Goal: Task Accomplishment & Management: Manage account settings

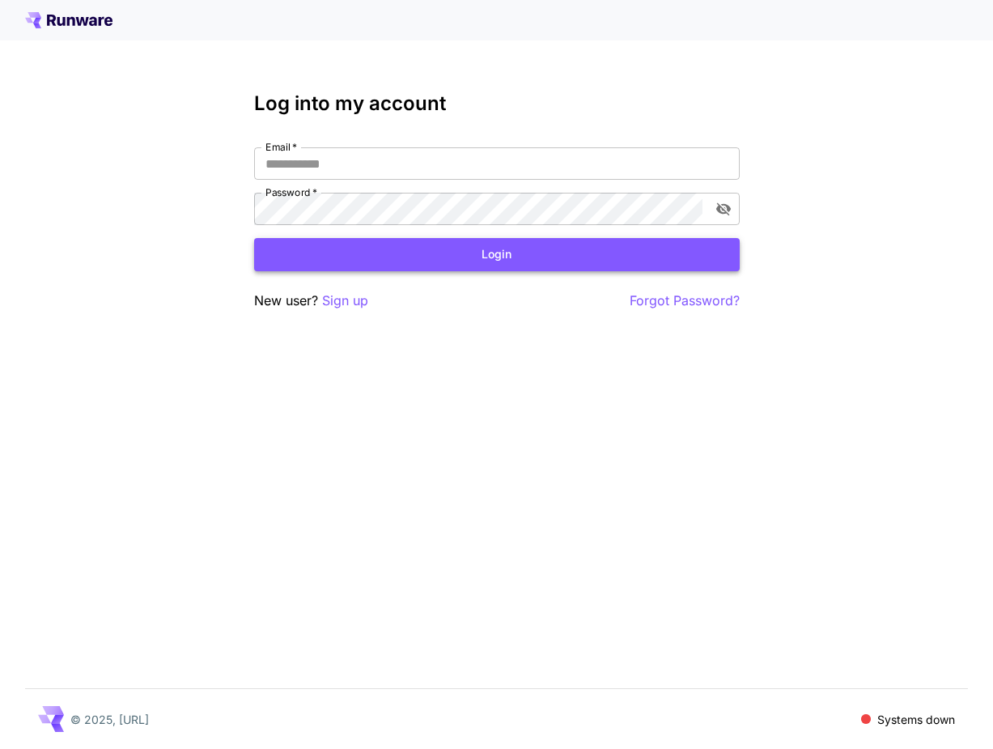
type input "**********"
click at [379, 247] on button "Login" at bounding box center [497, 254] width 486 height 33
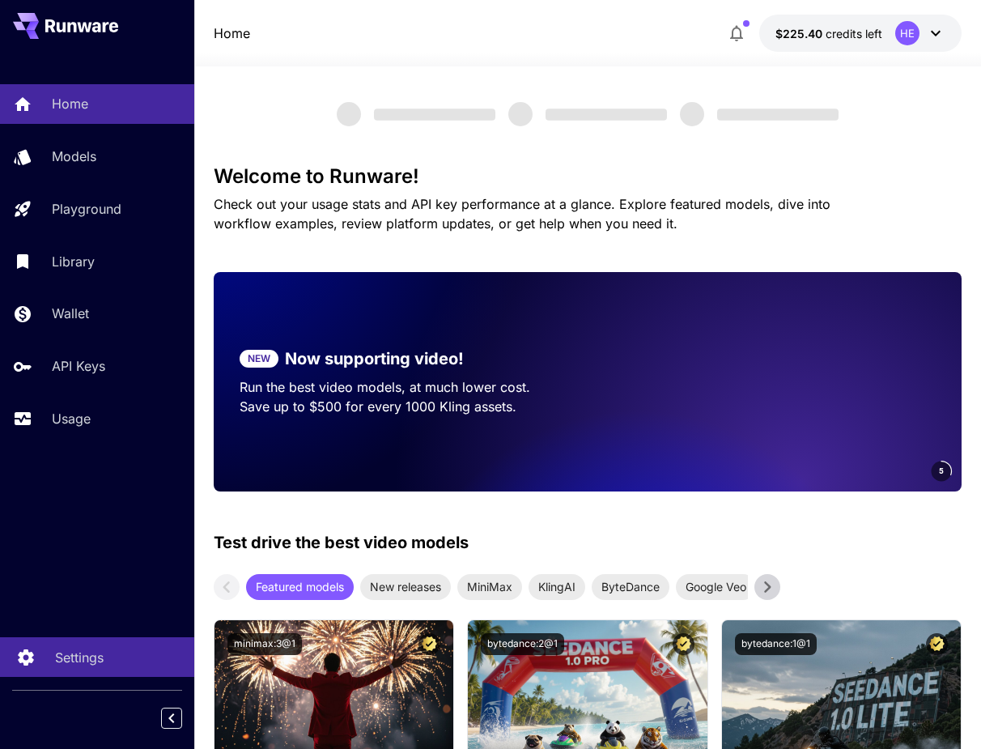
click at [74, 653] on p "Settings" at bounding box center [79, 656] width 49 height 19
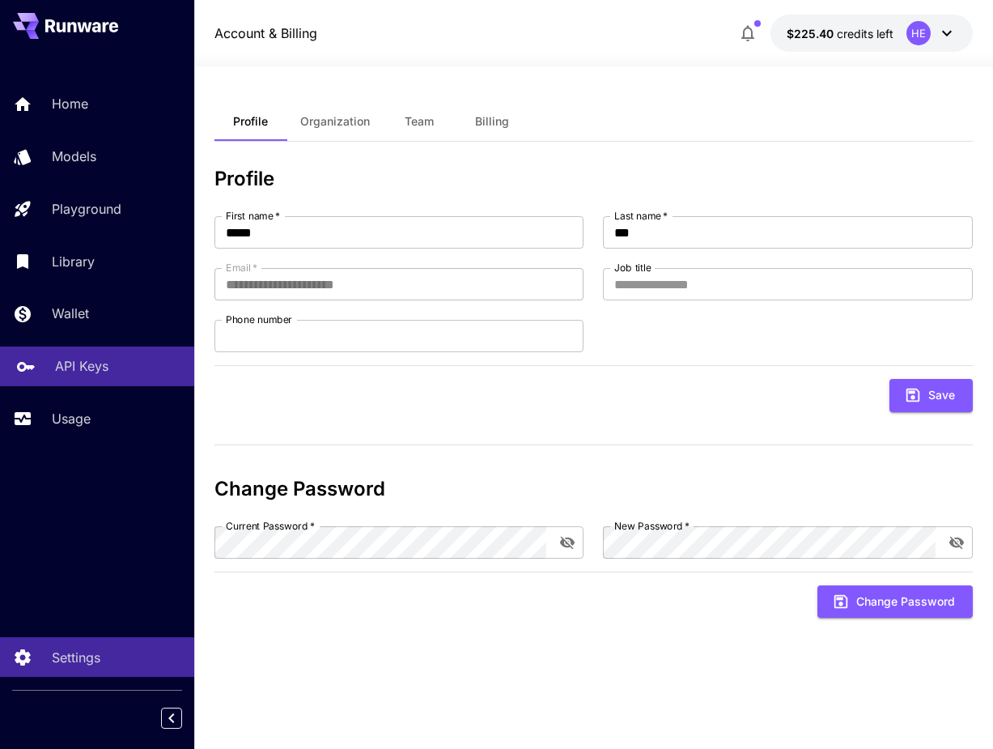
click at [117, 357] on link "API Keys" at bounding box center [97, 366] width 194 height 40
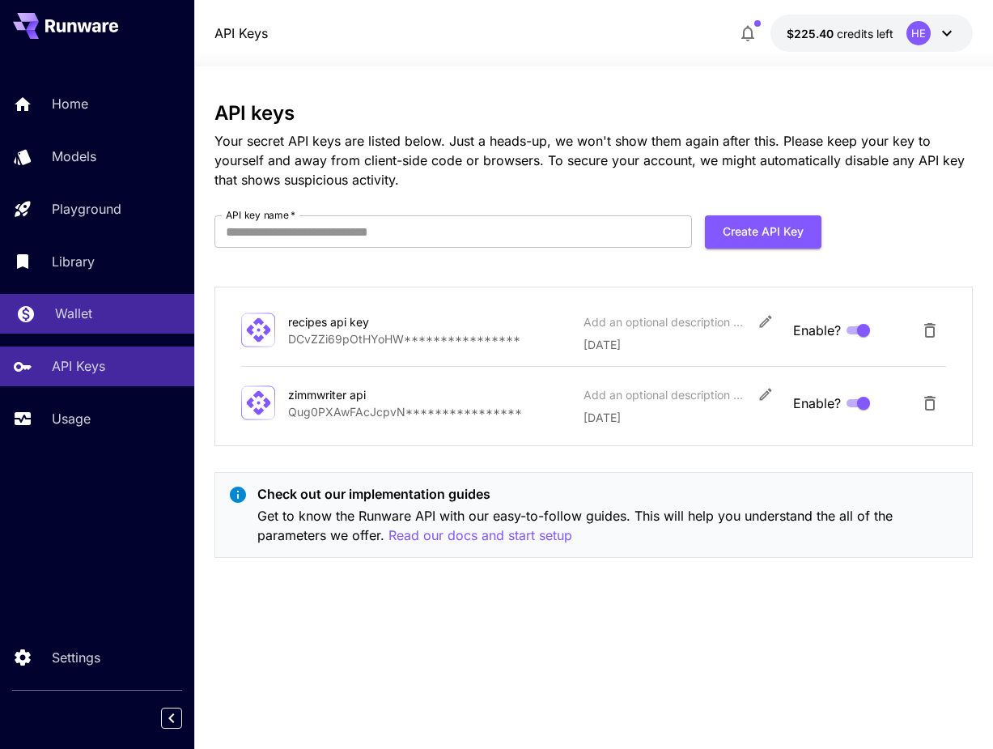
click at [117, 319] on div "Wallet" at bounding box center [118, 313] width 126 height 19
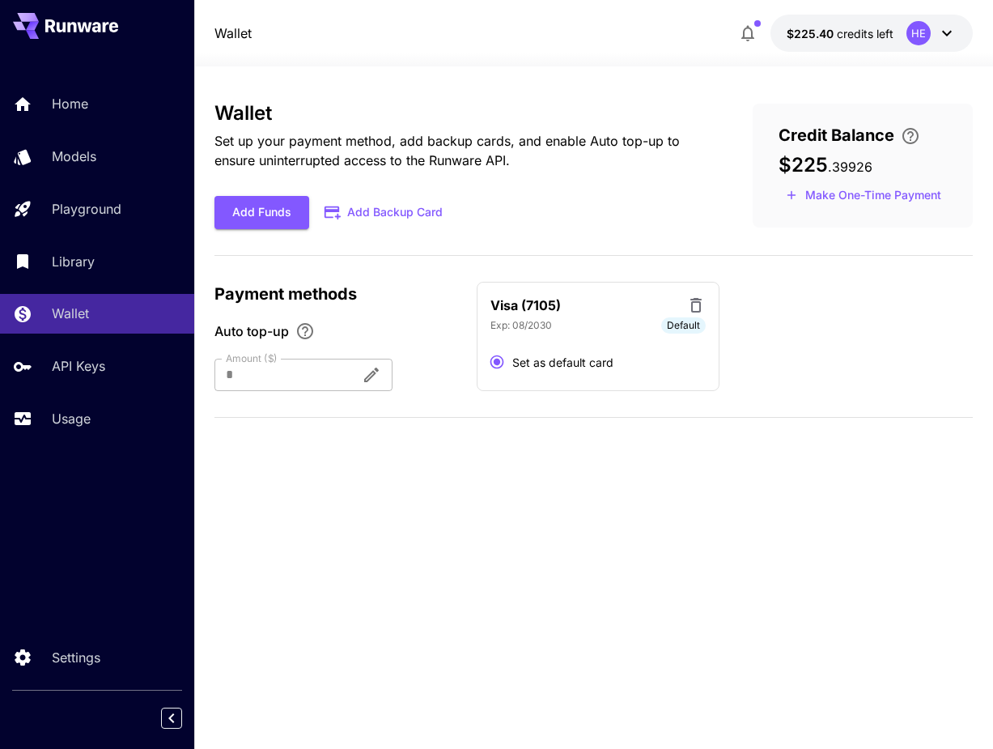
click at [809, 156] on span "$225" at bounding box center [803, 164] width 49 height 23
click at [815, 169] on span "$225" at bounding box center [803, 164] width 49 height 23
click at [743, 187] on div "Wallet Set up your payment method, add backup cards, and enable Auto top-up to …" at bounding box center [593, 165] width 759 height 127
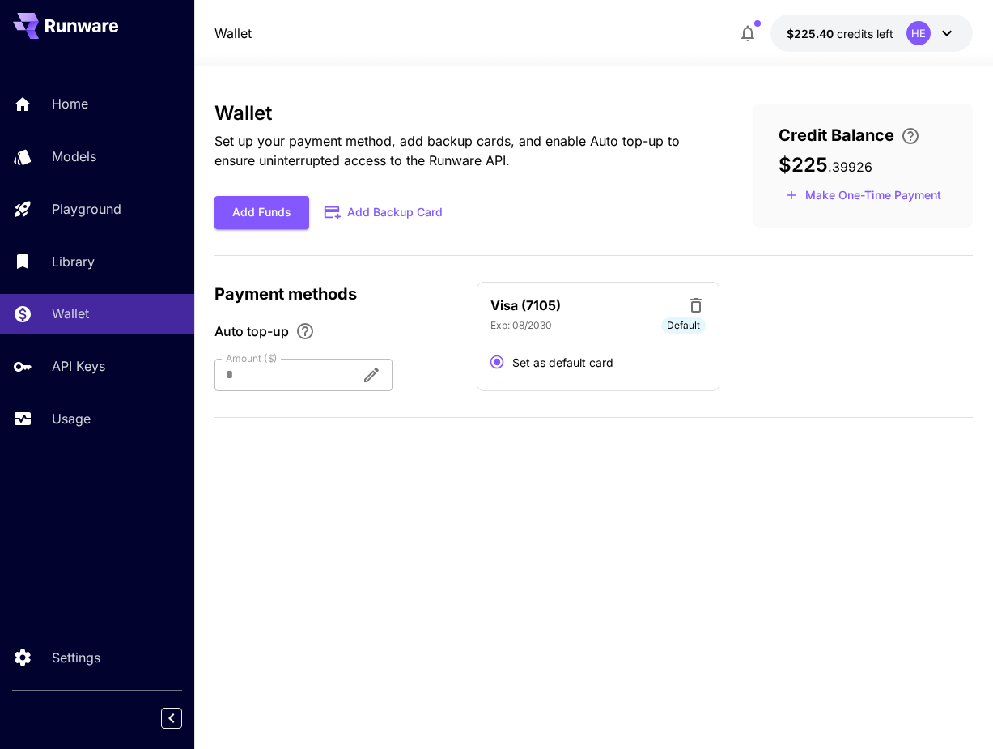
click at [720, 230] on div "Wallet Set up your payment method, add backup cards, and enable Auto top-up to …" at bounding box center [593, 266] width 759 height 329
